Goal: Task Accomplishment & Management: Manage account settings

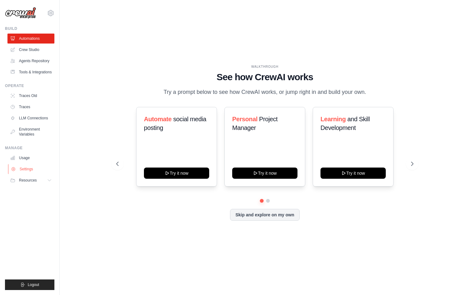
click at [31, 172] on link "Settings" at bounding box center [31, 169] width 47 height 10
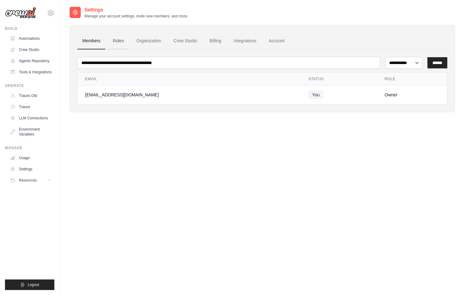
click at [120, 39] on link "Roles" at bounding box center [118, 41] width 21 height 17
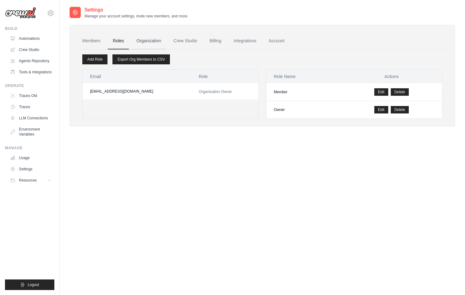
click at [145, 42] on link "Organization" at bounding box center [148, 41] width 34 height 17
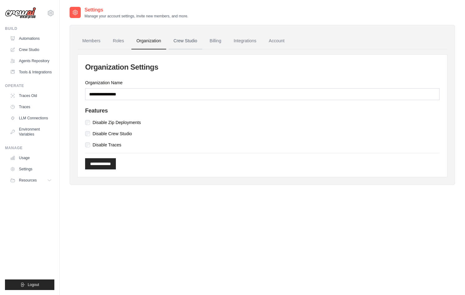
click at [180, 44] on link "Crew Studio" at bounding box center [186, 41] width 34 height 17
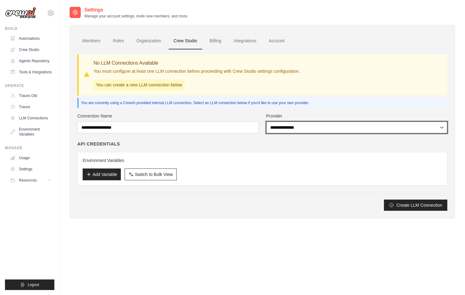
click at [316, 129] on select "**********" at bounding box center [356, 127] width 181 height 12
click at [266, 121] on select "**********" at bounding box center [356, 127] width 181 height 12
click at [316, 129] on select "**********" at bounding box center [356, 127] width 181 height 12
select select "******"
click at [266, 121] on select "**********" at bounding box center [356, 127] width 181 height 12
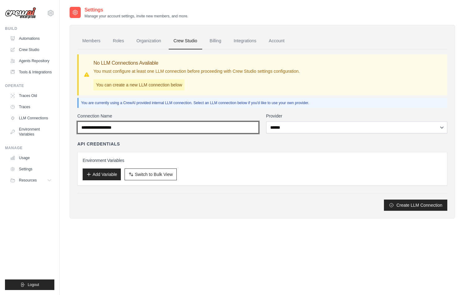
click at [201, 126] on input "Connection Name" at bounding box center [167, 127] width 181 height 12
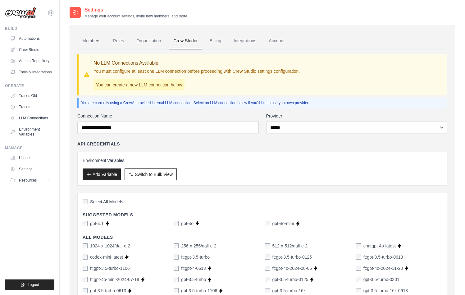
click at [313, 166] on div "Environment Variables Add Variable Switch to Bulk View Switch to Table View" at bounding box center [262, 168] width 359 height 23
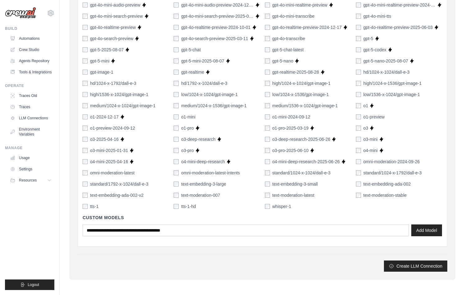
scroll to position [376, 0]
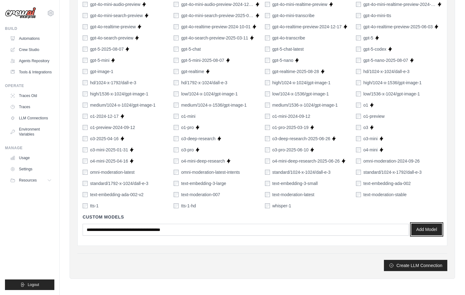
click at [425, 231] on button "Add Model" at bounding box center [426, 229] width 31 height 12
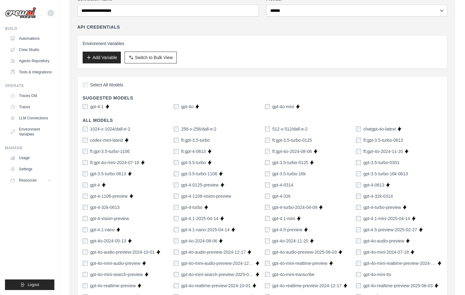
scroll to position [0, 0]
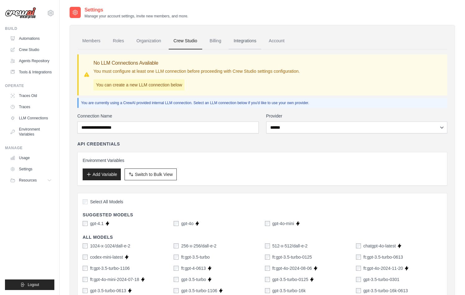
click at [244, 39] on link "Integrations" at bounding box center [245, 41] width 33 height 17
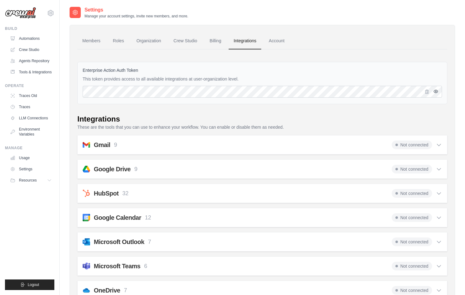
click at [436, 91] on icon "button" at bounding box center [435, 91] width 1 height 1
click at [436, 91] on icon "button" at bounding box center [436, 91] width 4 height 4
click at [94, 40] on link "Members" at bounding box center [91, 41] width 28 height 17
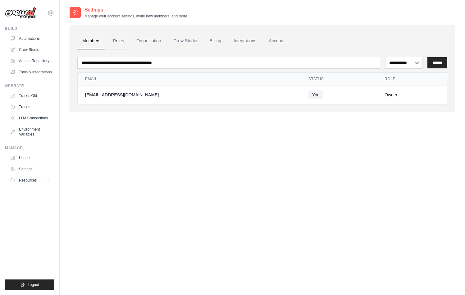
click at [116, 45] on link "Roles" at bounding box center [118, 41] width 21 height 17
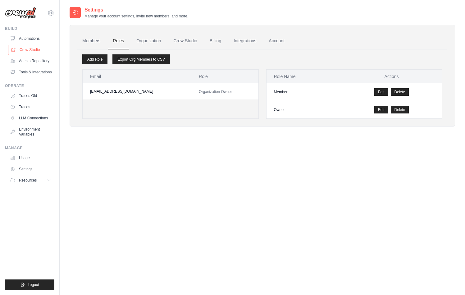
click at [35, 48] on link "Crew Studio" at bounding box center [31, 50] width 47 height 10
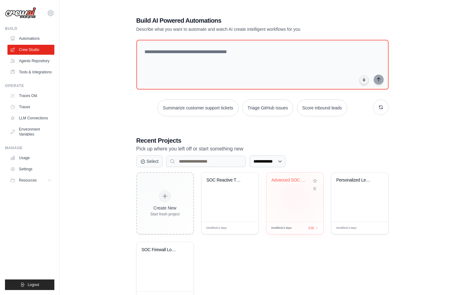
click at [295, 197] on div "Advanced SOC Firewall Analysis Pipe..." at bounding box center [295, 196] width 57 height 49
click at [35, 120] on link "LLM Connections" at bounding box center [31, 118] width 47 height 10
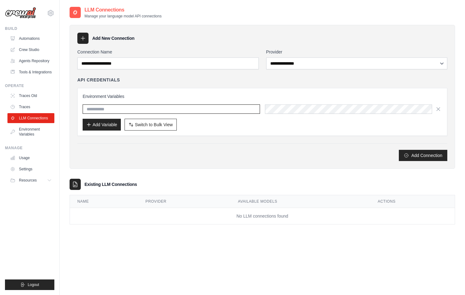
click at [160, 111] on input "text" at bounding box center [171, 108] width 177 height 9
click at [162, 109] on input "text" at bounding box center [171, 108] width 177 height 9
paste input "**********"
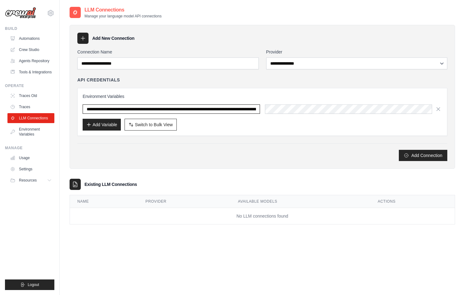
scroll to position [0, 260]
type input "**********"
click at [236, 133] on div "**********" at bounding box center [262, 112] width 370 height 48
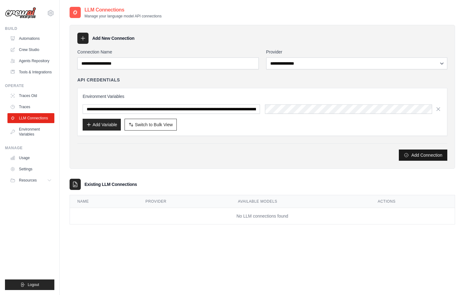
click at [415, 158] on button "Add Connection" at bounding box center [423, 154] width 48 height 11
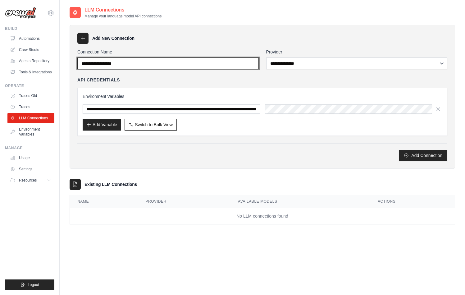
click at [196, 61] on input "Connection Name" at bounding box center [167, 63] width 181 height 12
type input "******"
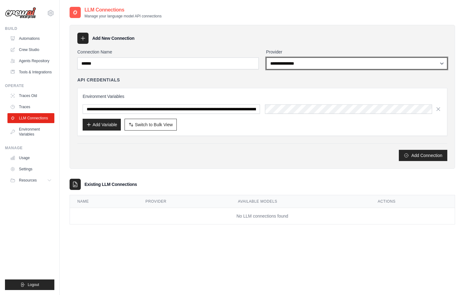
click at [311, 60] on select "**********" at bounding box center [356, 63] width 181 height 12
select select "******"
click at [266, 57] on select "**********" at bounding box center [356, 63] width 181 height 12
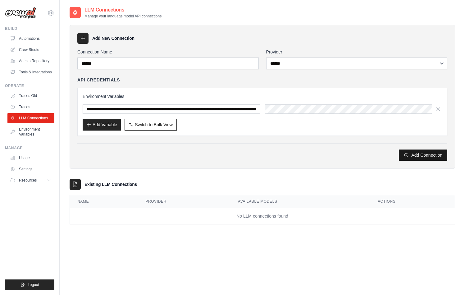
click at [410, 153] on button "Add Connection" at bounding box center [423, 154] width 48 height 11
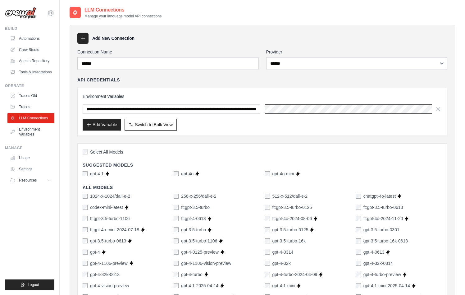
scroll to position [0, 270]
click at [107, 126] on button "Add Variable" at bounding box center [102, 124] width 38 height 12
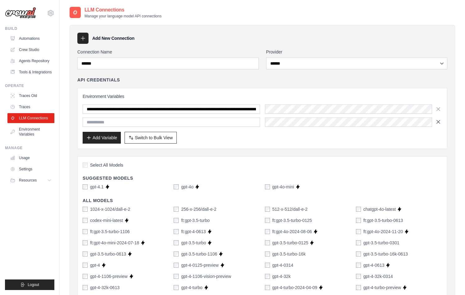
click at [441, 121] on icon "button" at bounding box center [438, 122] width 6 height 6
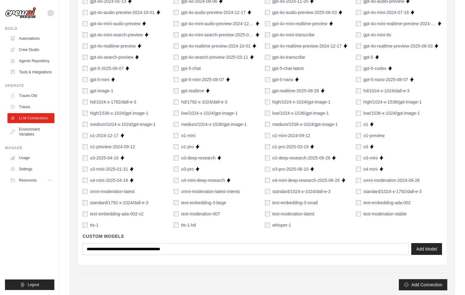
scroll to position [381, 0]
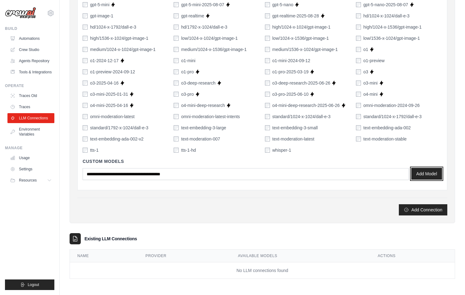
click at [426, 170] on button "Add Model" at bounding box center [426, 174] width 31 height 12
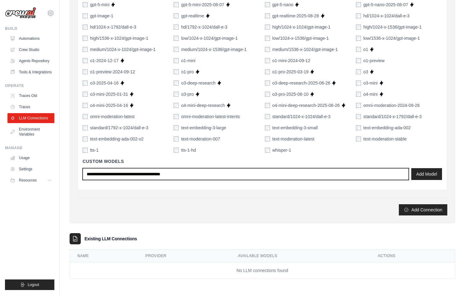
click at [200, 178] on input "text" at bounding box center [246, 174] width 326 height 12
type input "*"
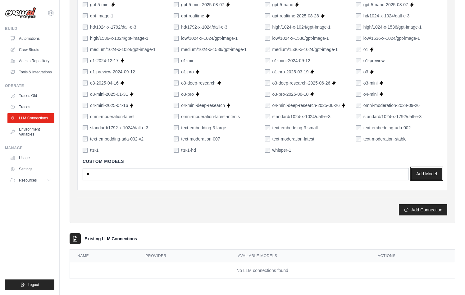
click at [424, 175] on button "Add Model" at bounding box center [426, 174] width 31 height 12
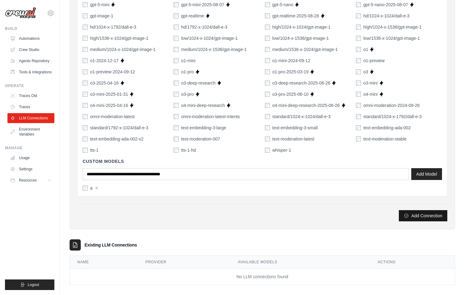
click at [414, 217] on button "Add Connection" at bounding box center [423, 215] width 48 height 11
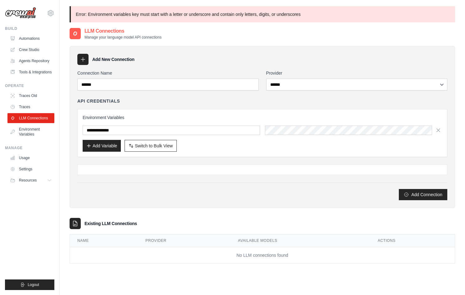
click at [423, 214] on div "**********" at bounding box center [263, 152] width 386 height 224
click at [220, 191] on div "Add Connection" at bounding box center [262, 194] width 370 height 11
click at [34, 134] on link "Environment Variables" at bounding box center [31, 131] width 47 height 15
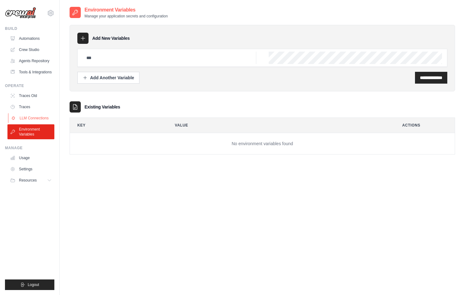
click at [34, 117] on link "LLM Connections" at bounding box center [31, 118] width 47 height 10
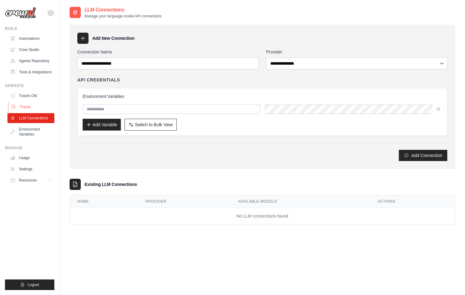
click at [31, 107] on link "Traces" at bounding box center [31, 107] width 47 height 10
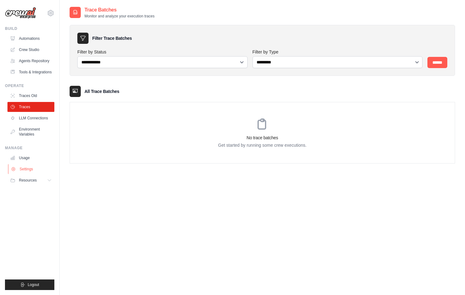
click at [29, 173] on link "Settings" at bounding box center [31, 169] width 47 height 10
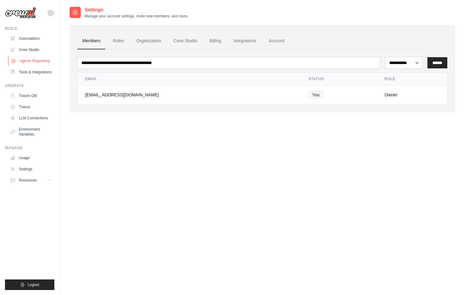
click at [30, 61] on link "Agents Repository" at bounding box center [31, 61] width 47 height 10
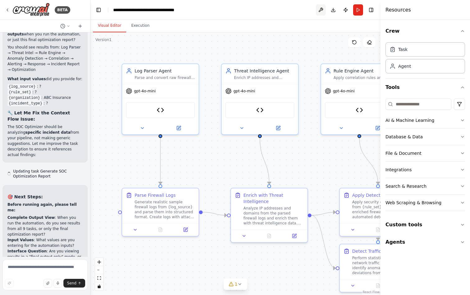
click at [320, 9] on button at bounding box center [321, 9] width 10 height 11
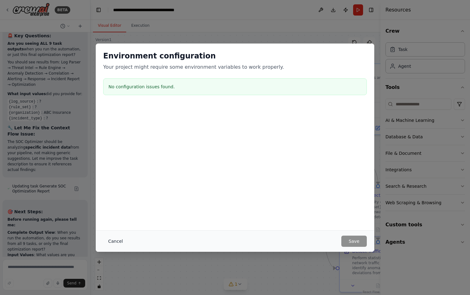
click at [114, 241] on button "Cancel" at bounding box center [115, 240] width 25 height 11
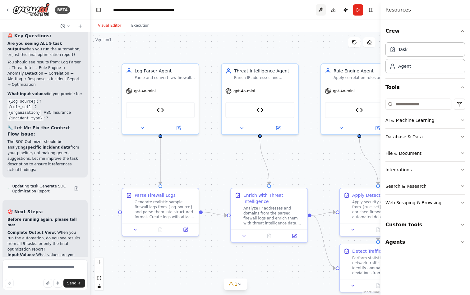
click at [317, 9] on button at bounding box center [321, 9] width 10 height 11
click at [320, 10] on div at bounding box center [321, 9] width 10 height 11
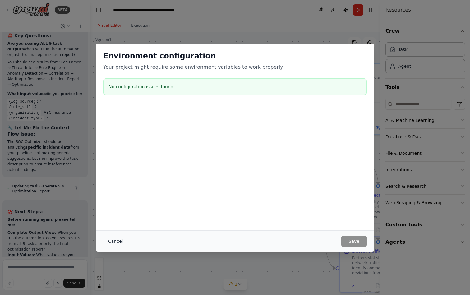
click at [118, 237] on button "Cancel" at bounding box center [115, 240] width 25 height 11
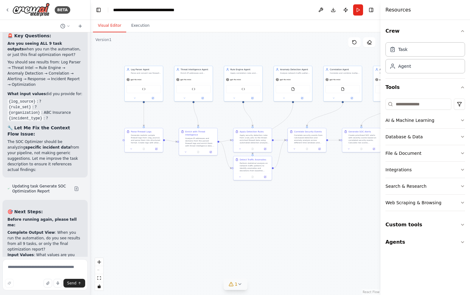
click at [239, 284] on icon at bounding box center [240, 283] width 2 height 1
drag, startPoint x: 232, startPoint y: 283, endPoint x: 230, endPoint y: 277, distance: 6.4
click at [232, 283] on span "Tool Security Analytics Optimizer is not in use" at bounding box center [239, 283] width 85 height 5
click at [225, 272] on div "Issues found" at bounding box center [235, 269] width 93 height 11
click at [341, 205] on div ".deletable-edge-delete-btn { width: 20px; height: 20px; border: 0px solid #ffff…" at bounding box center [235, 163] width 290 height 262
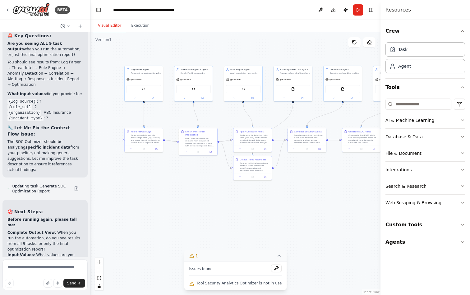
click at [333, 204] on div ".deletable-edge-delete-btn { width: 20px; height: 20px; border: 0px solid #ffff…" at bounding box center [235, 163] width 290 height 262
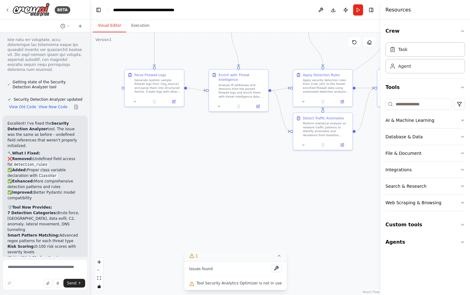
scroll to position [4195, 0]
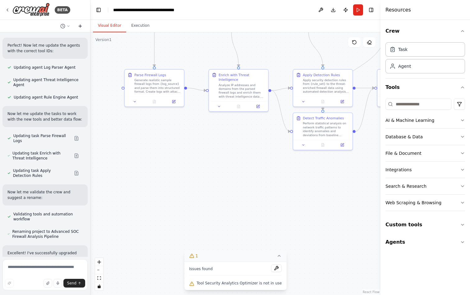
click at [80, 27] on icon at bounding box center [80, 26] width 5 height 5
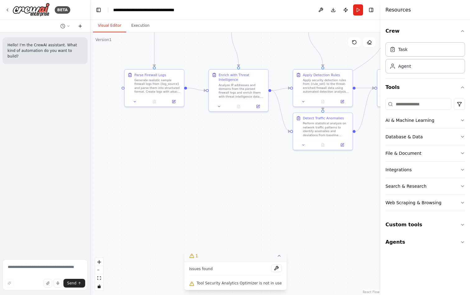
click at [80, 27] on icon at bounding box center [80, 26] width 5 height 5
click at [7, 8] on icon at bounding box center [7, 9] width 5 height 5
